Goal: Task Accomplishment & Management: Use online tool/utility

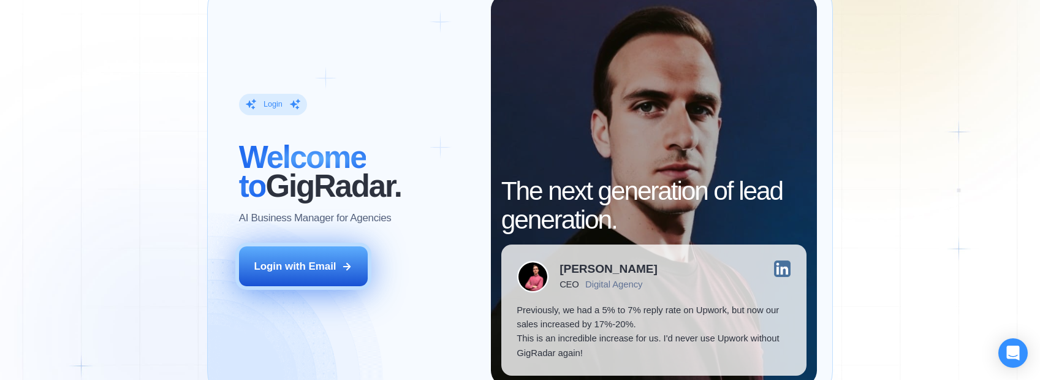
click at [281, 270] on div "Login with Email" at bounding box center [295, 266] width 82 height 14
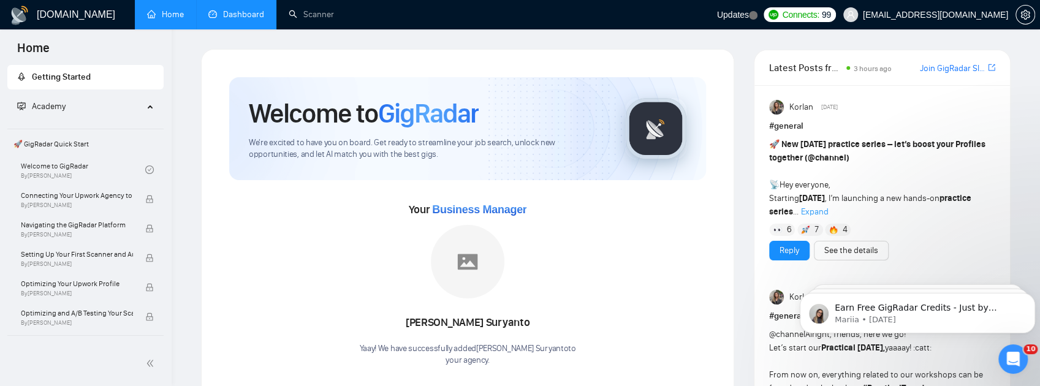
click at [237, 17] on link "Dashboard" at bounding box center [236, 14] width 56 height 10
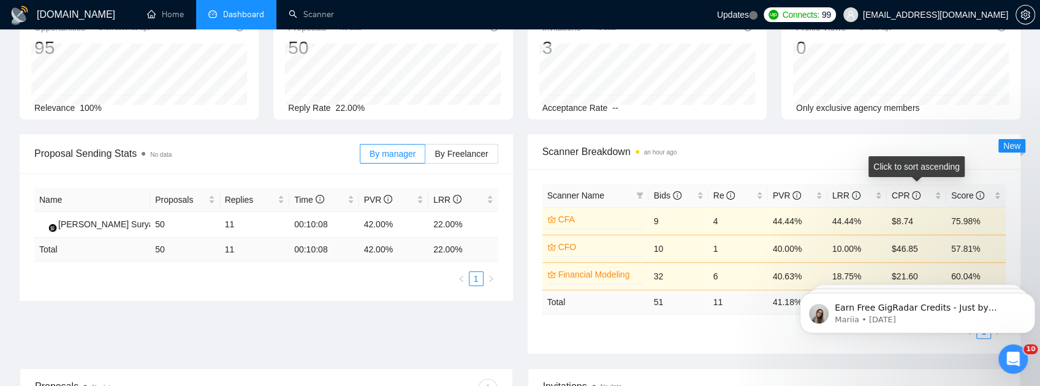
scroll to position [123, 0]
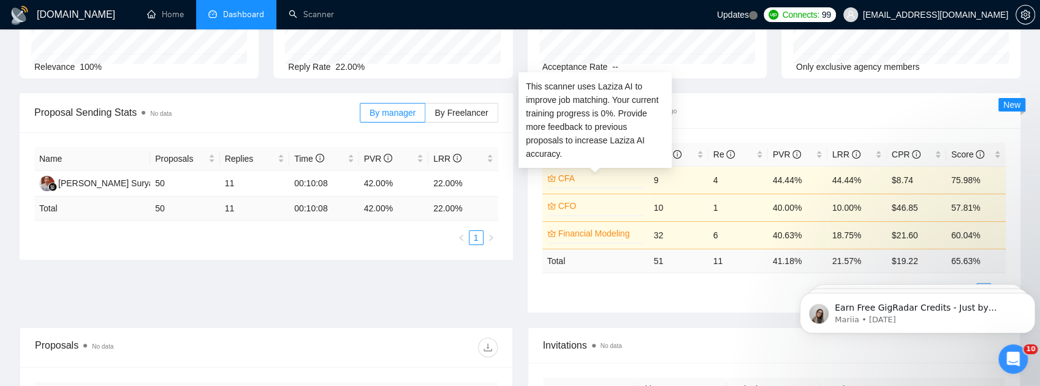
click at [565, 177] on link "CFA" at bounding box center [600, 178] width 83 height 13
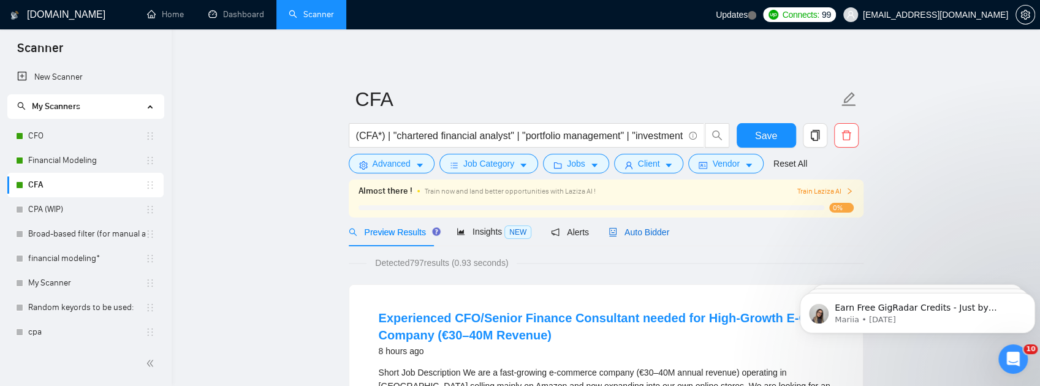
click at [617, 235] on span "Auto Bidder" at bounding box center [639, 232] width 61 height 10
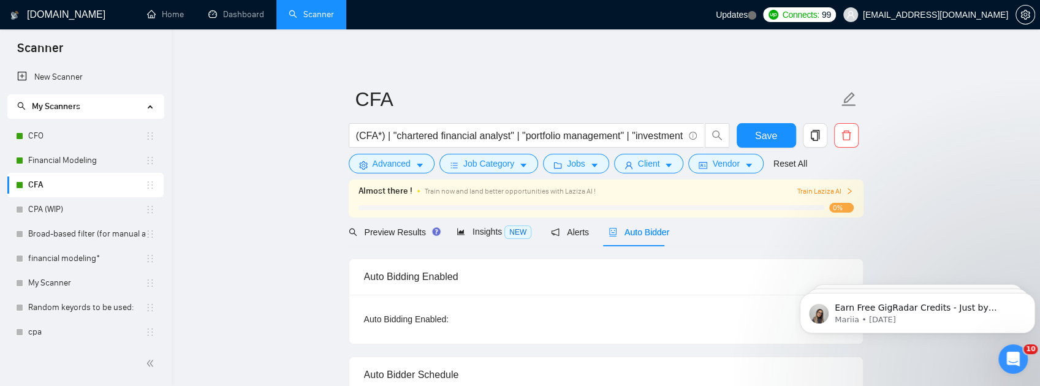
checkbox input "true"
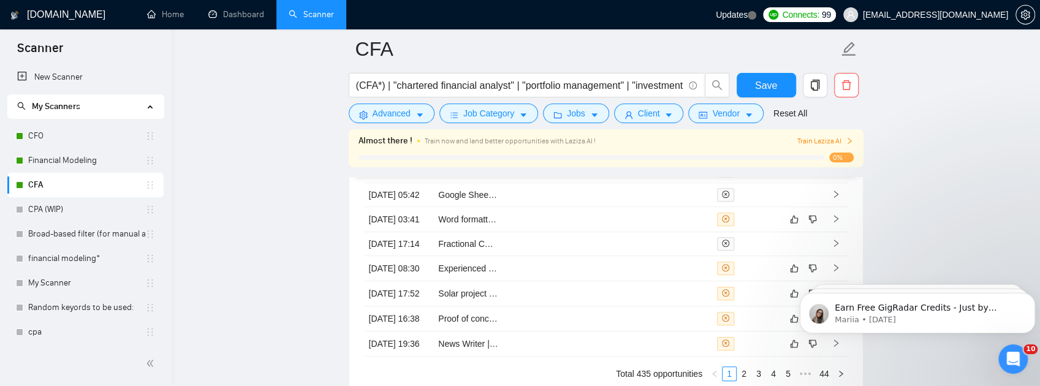
scroll to position [3351, 0]
click at [483, 150] on link "Private Equity LBO Model Development" at bounding box center [513, 145] width 151 height 10
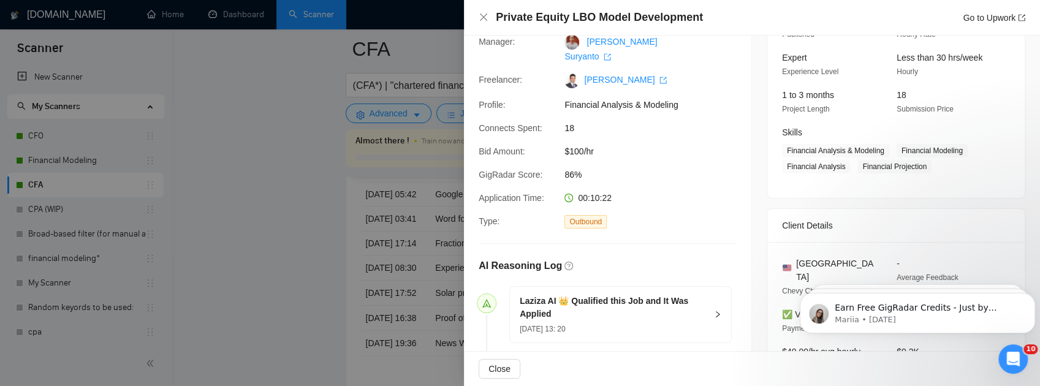
scroll to position [123, 0]
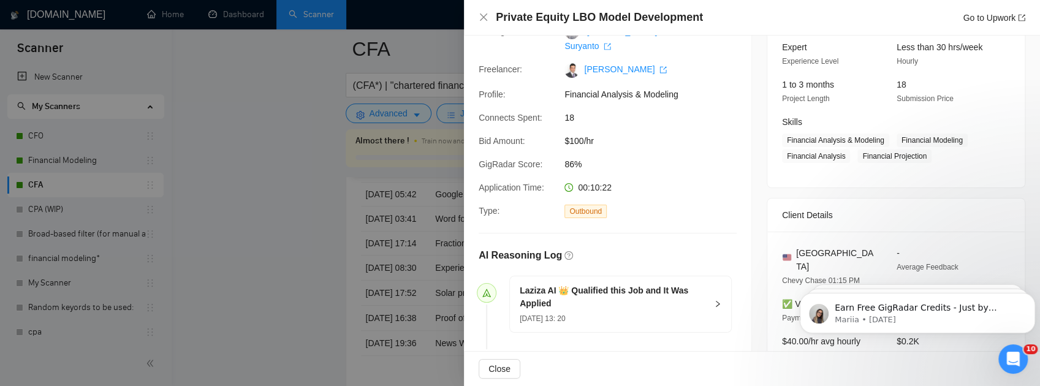
click at [362, 102] on div at bounding box center [520, 193] width 1040 height 386
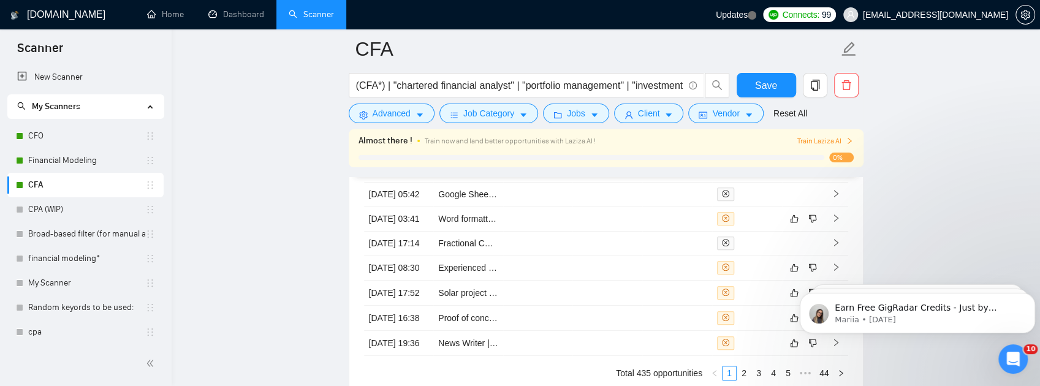
scroll to position [3392, 0]
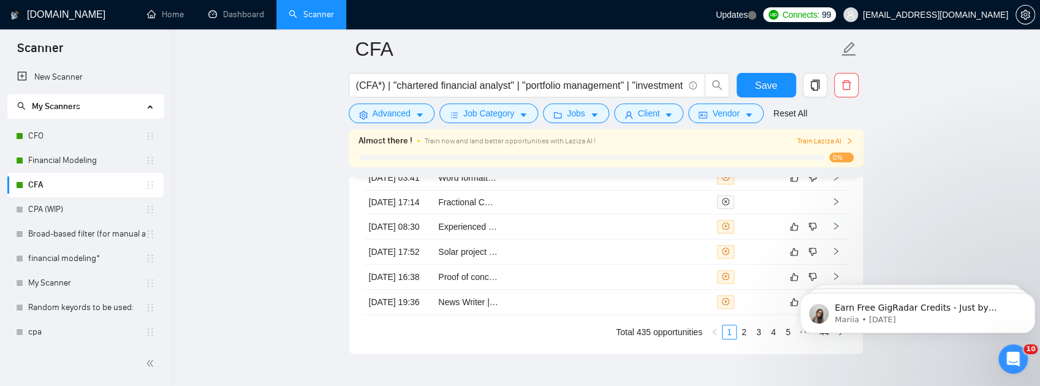
click at [473, 134] on link "Chicken Broiler Farm and Processing Facility Setup Consultant" at bounding box center [558, 129] width 240 height 10
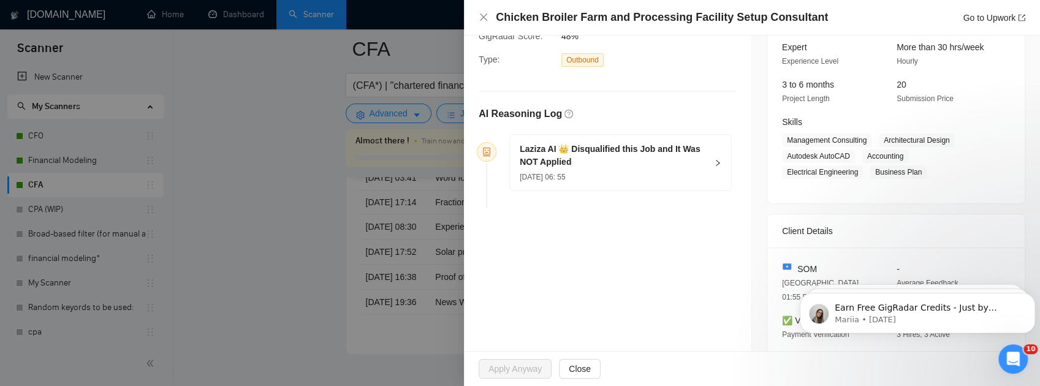
click at [454, 197] on div at bounding box center [520, 193] width 1040 height 386
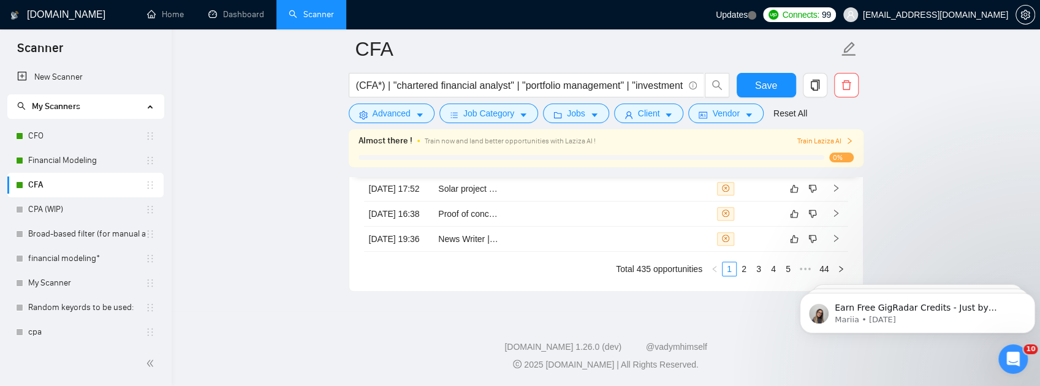
scroll to position [3596, 0]
